Goal: Browse casually: Explore the website without a specific task or goal

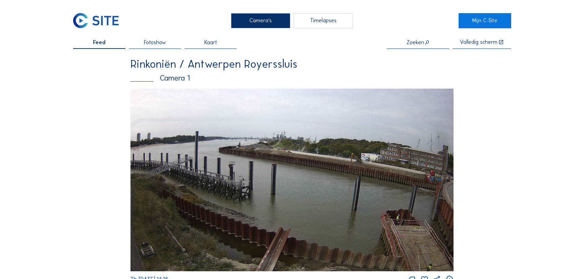
scroll to position [981, 0]
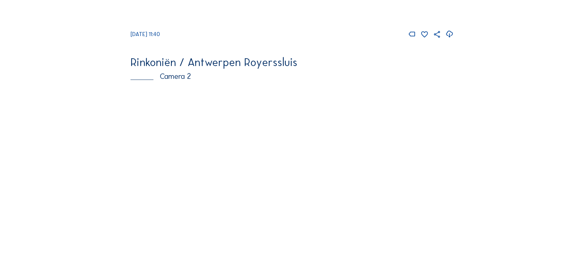
scroll to position [368, 0]
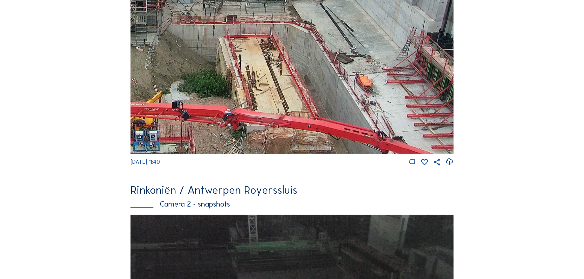
drag, startPoint x: 412, startPoint y: 126, endPoint x: 247, endPoint y: -24, distance: 222.7
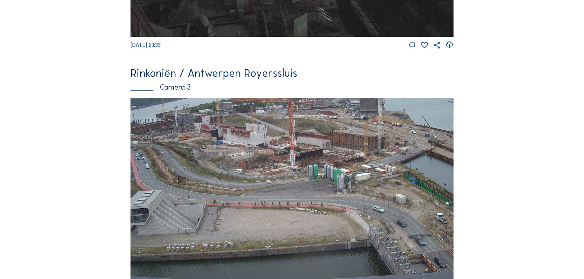
scroll to position [735, 0]
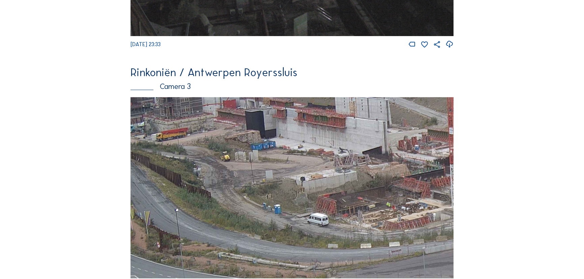
drag, startPoint x: 210, startPoint y: 145, endPoint x: 308, endPoint y: 148, distance: 97.8
click at [308, 148] on img at bounding box center [292, 188] width 323 height 182
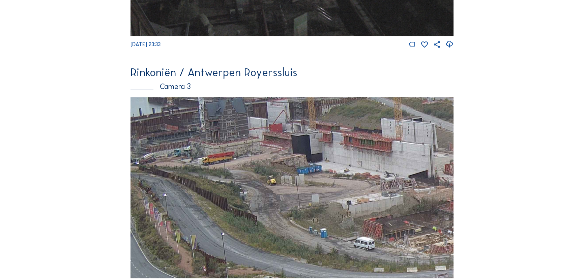
drag, startPoint x: 272, startPoint y: 139, endPoint x: 308, endPoint y: 164, distance: 43.4
click at [308, 164] on img at bounding box center [292, 188] width 323 height 182
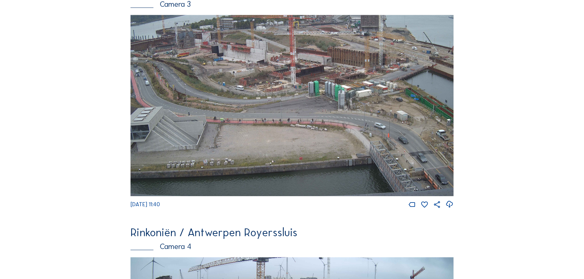
scroll to position [981, 0]
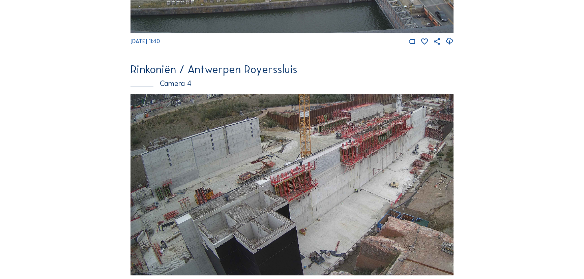
drag, startPoint x: 223, startPoint y: 231, endPoint x: 312, endPoint y: 135, distance: 131.3
click at [312, 135] on img at bounding box center [292, 185] width 323 height 182
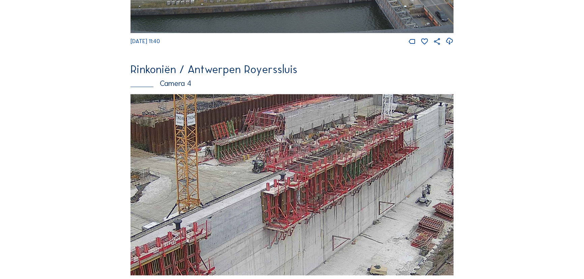
drag, startPoint x: 394, startPoint y: 155, endPoint x: 353, endPoint y: 172, distance: 44.3
click at [353, 172] on img at bounding box center [292, 185] width 323 height 182
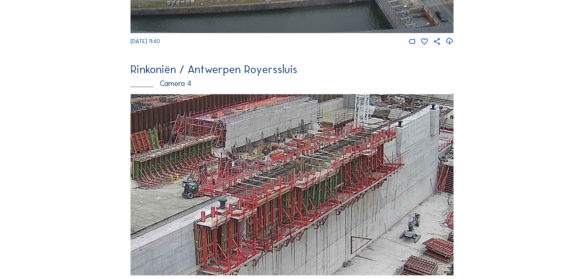
drag, startPoint x: 369, startPoint y: 161, endPoint x: 357, endPoint y: 177, distance: 20.6
click at [357, 177] on img at bounding box center [292, 185] width 323 height 182
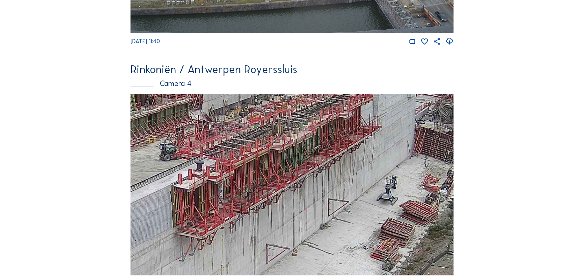
drag, startPoint x: 375, startPoint y: 196, endPoint x: 351, endPoint y: 155, distance: 47.0
click at [351, 155] on img at bounding box center [292, 185] width 323 height 182
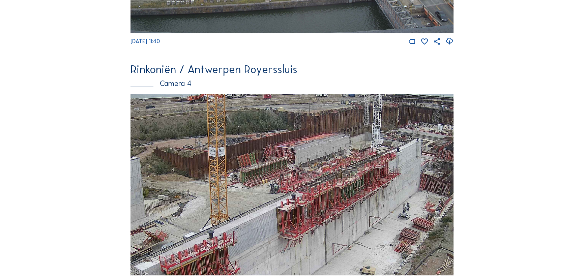
drag, startPoint x: 314, startPoint y: 184, endPoint x: 332, endPoint y: 218, distance: 38.3
click at [332, 218] on img at bounding box center [292, 185] width 323 height 182
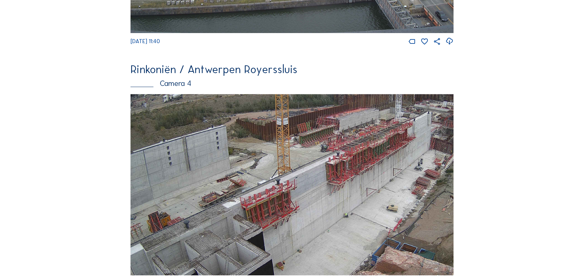
drag, startPoint x: 279, startPoint y: 217, endPoint x: 317, endPoint y: 173, distance: 57.8
click at [317, 174] on img at bounding box center [292, 185] width 323 height 182
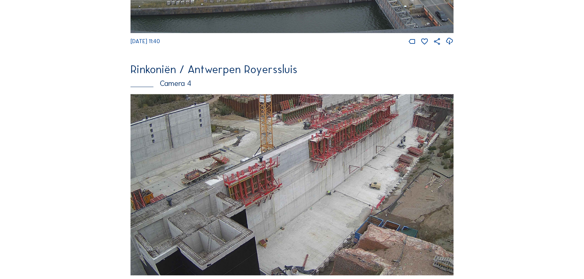
drag, startPoint x: 399, startPoint y: 200, endPoint x: 372, endPoint y: 184, distance: 31.1
click at [372, 184] on img at bounding box center [292, 185] width 323 height 182
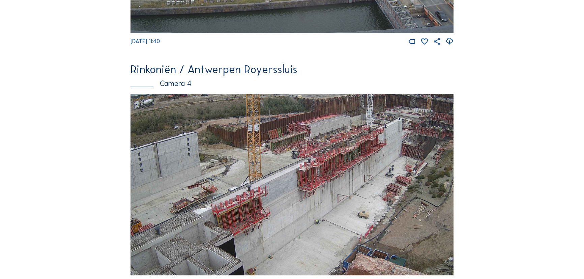
drag, startPoint x: 368, startPoint y: 169, endPoint x: 356, endPoint y: 192, distance: 25.8
click at [356, 192] on img at bounding box center [292, 185] width 323 height 182
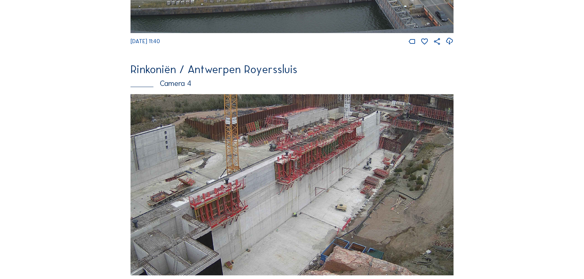
drag, startPoint x: 336, startPoint y: 215, endPoint x: 376, endPoint y: 147, distance: 79.2
click at [372, 150] on img at bounding box center [292, 185] width 323 height 182
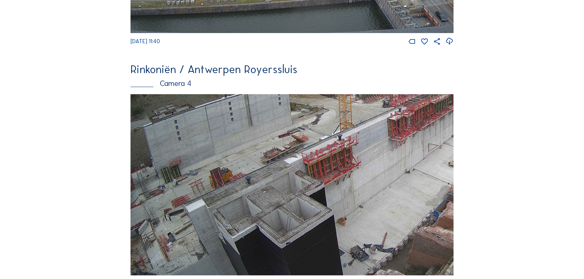
drag, startPoint x: 327, startPoint y: 172, endPoint x: 374, endPoint y: 139, distance: 57.5
click at [374, 139] on img at bounding box center [292, 185] width 323 height 182
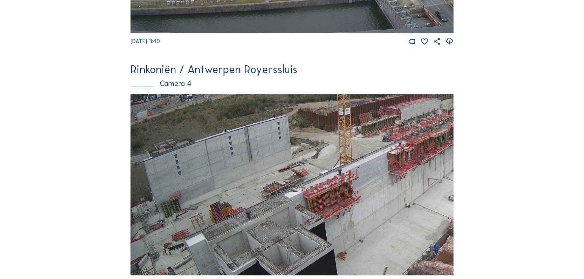
drag, startPoint x: 197, startPoint y: 202, endPoint x: 269, endPoint y: 204, distance: 71.9
click at [270, 235] on img at bounding box center [292, 185] width 323 height 182
